Goal: Task Accomplishment & Management: Manage account settings

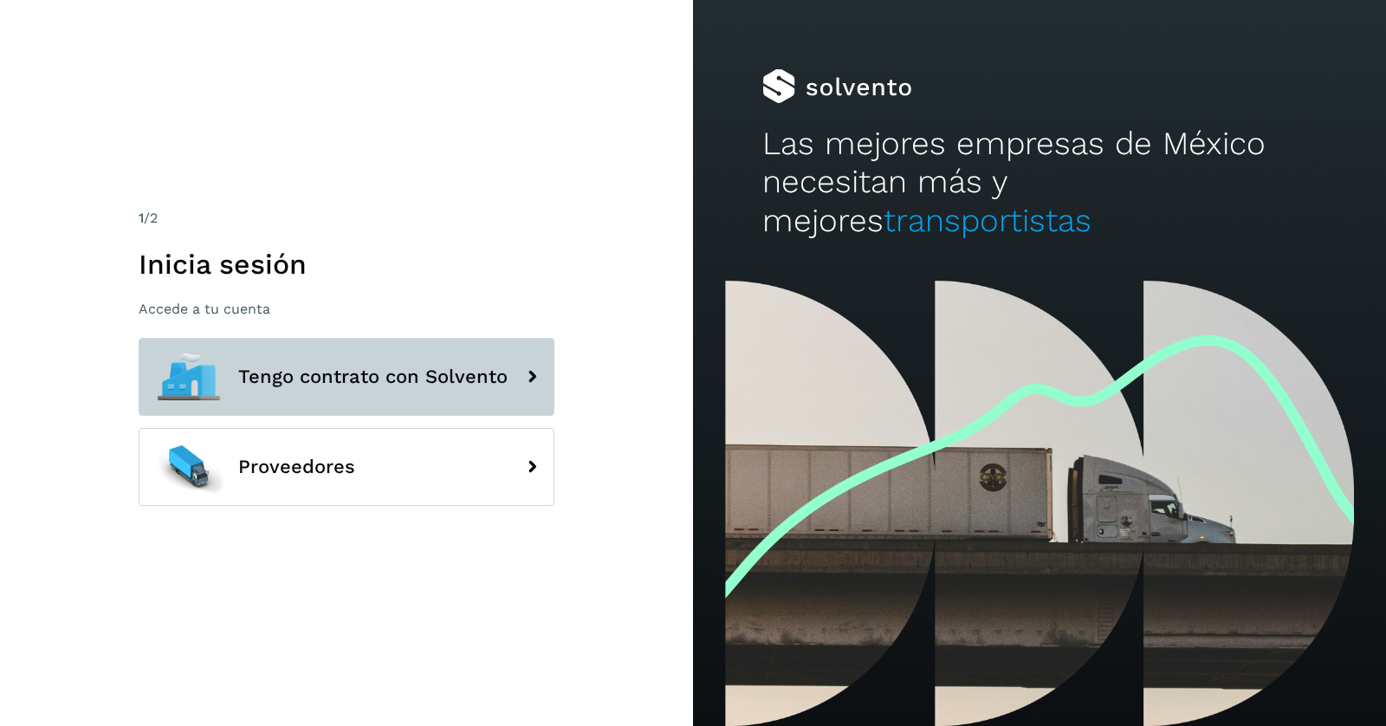
click at [311, 373] on span "Tengo contrato con Solvento" at bounding box center [372, 376] width 269 height 21
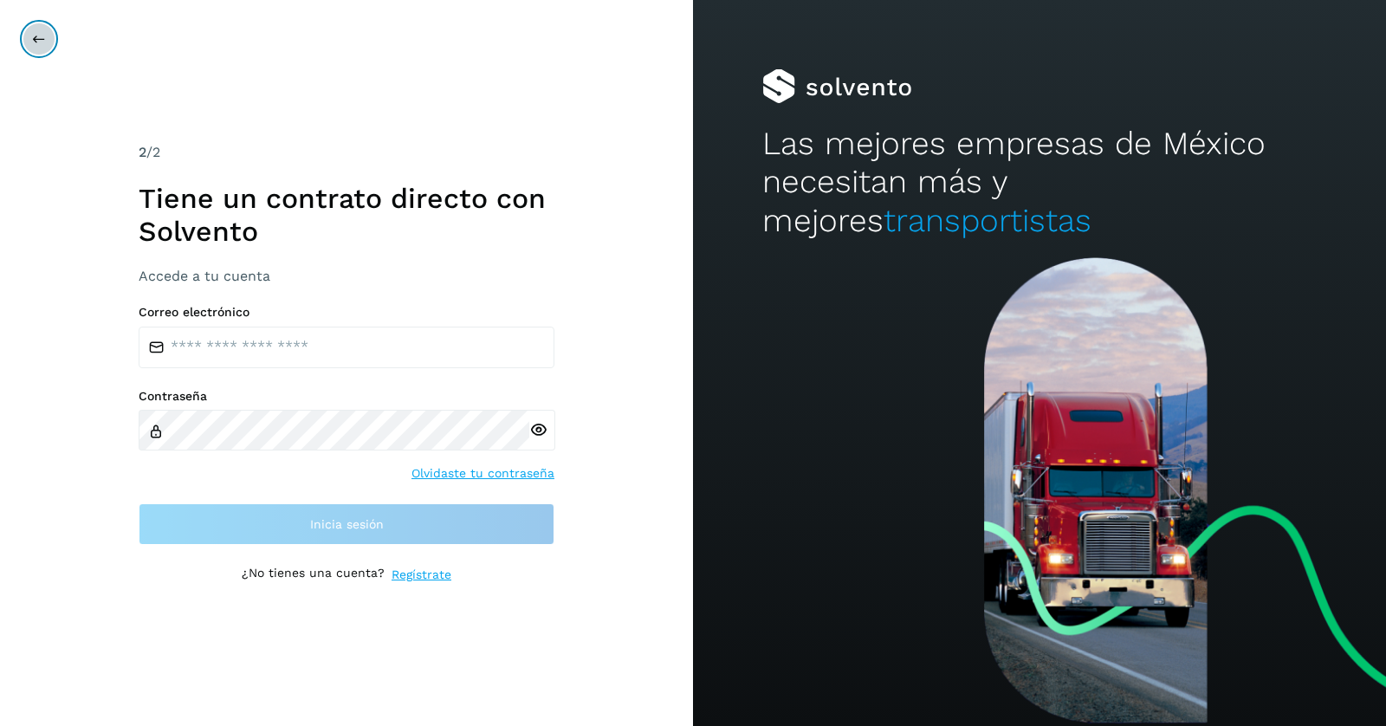
click at [36, 44] on icon at bounding box center [39, 39] width 14 height 14
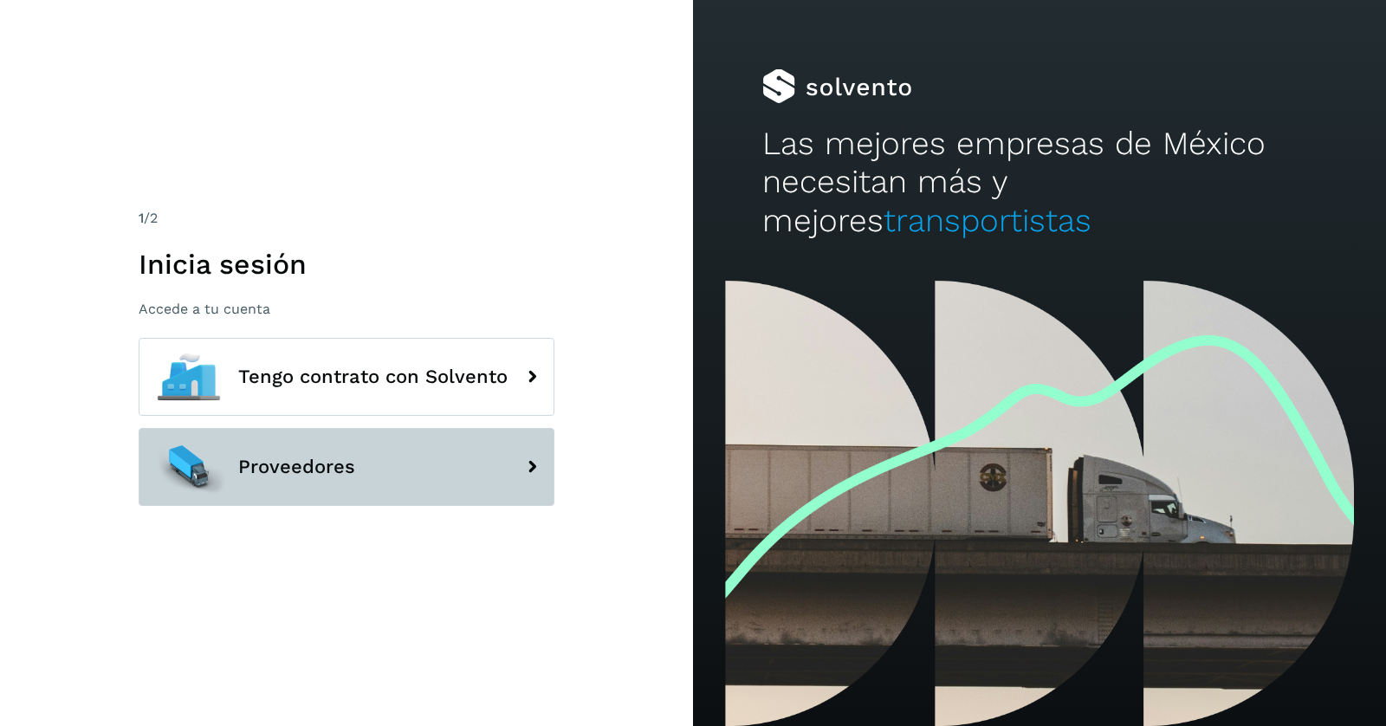
click at [275, 459] on span "Proveedores" at bounding box center [296, 467] width 117 height 21
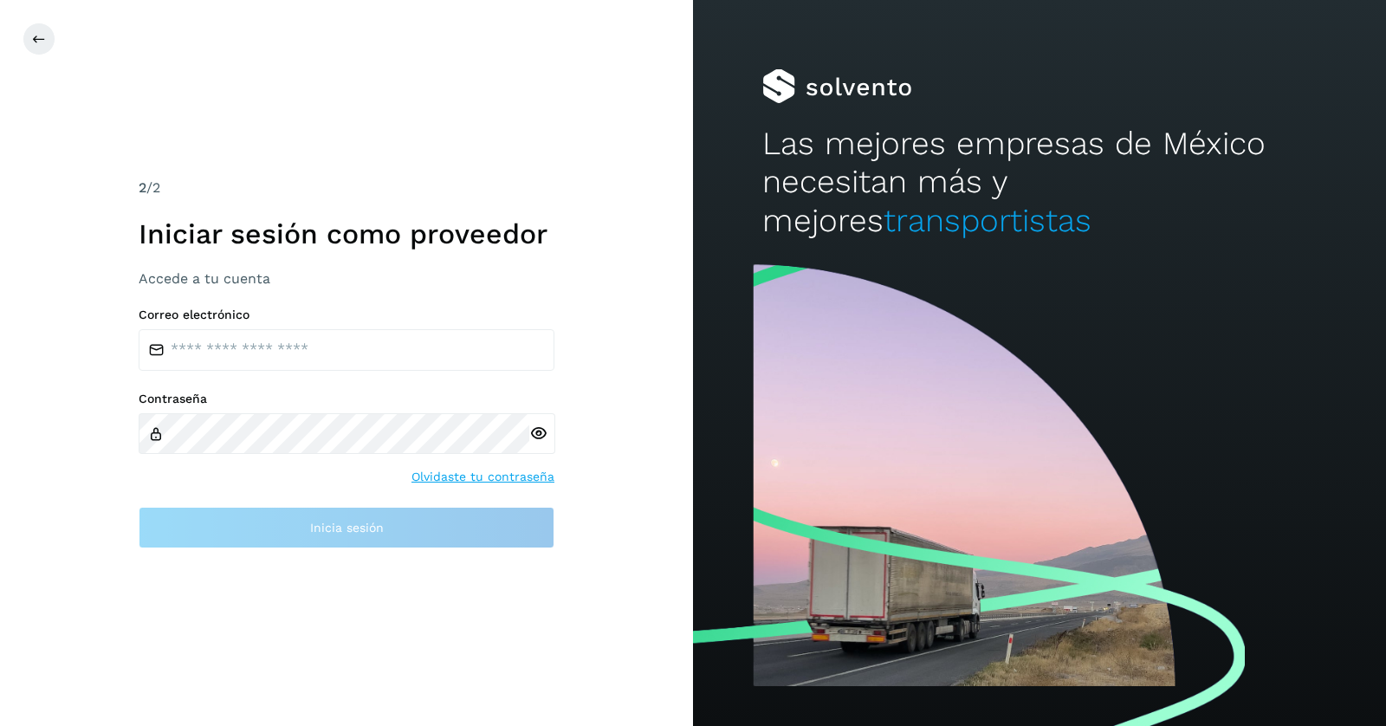
click at [489, 479] on link "Olvidaste tu contraseña" at bounding box center [482, 477] width 143 height 18
